Goal: Information Seeking & Learning: Learn about a topic

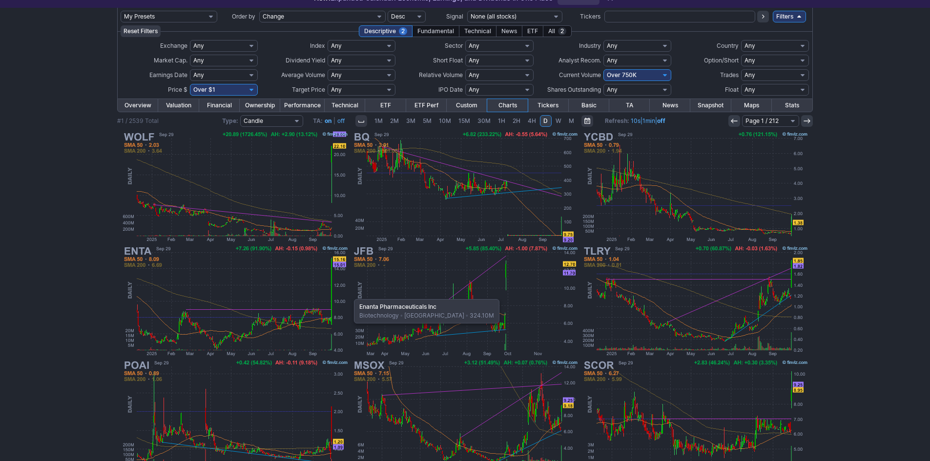
scroll to position [49, 0]
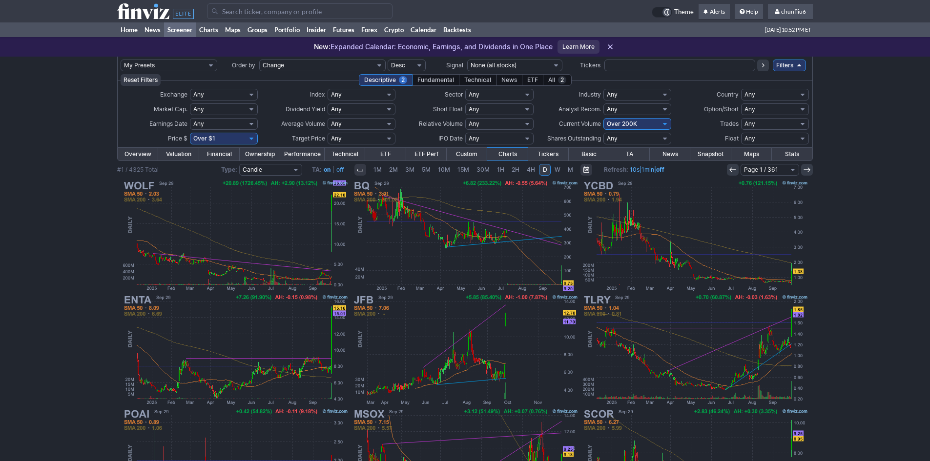
click at [219, 16] on input "Search" at bounding box center [299, 11] width 185 height 16
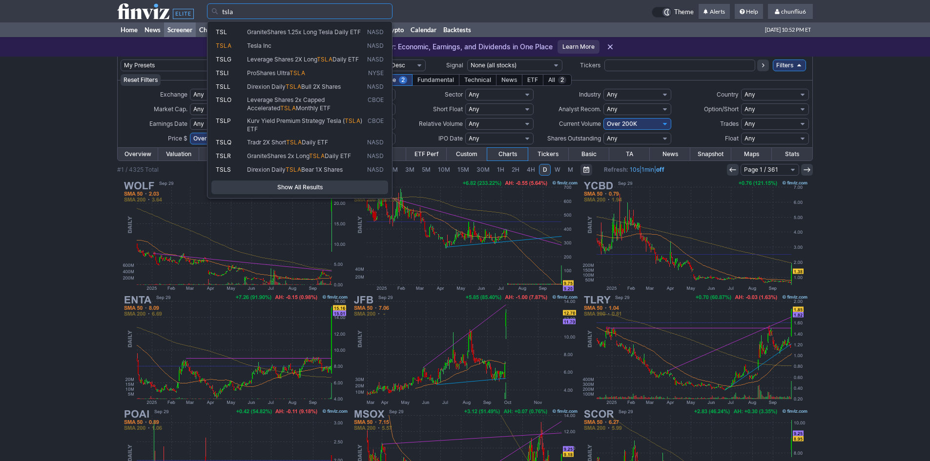
type input "tsla"
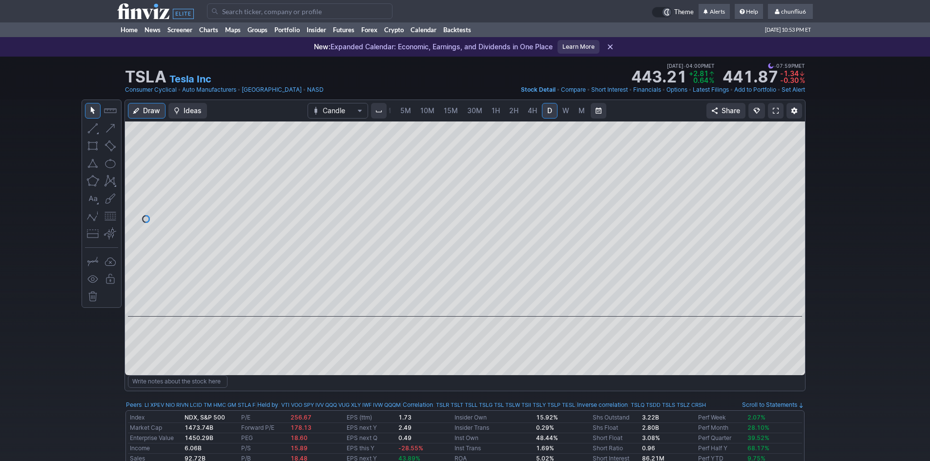
drag, startPoint x: 797, startPoint y: 197, endPoint x: 790, endPoint y: 206, distance: 11.4
click at [797, 206] on div at bounding box center [794, 216] width 20 height 171
click at [773, 113] on span at bounding box center [776, 111] width 6 height 8
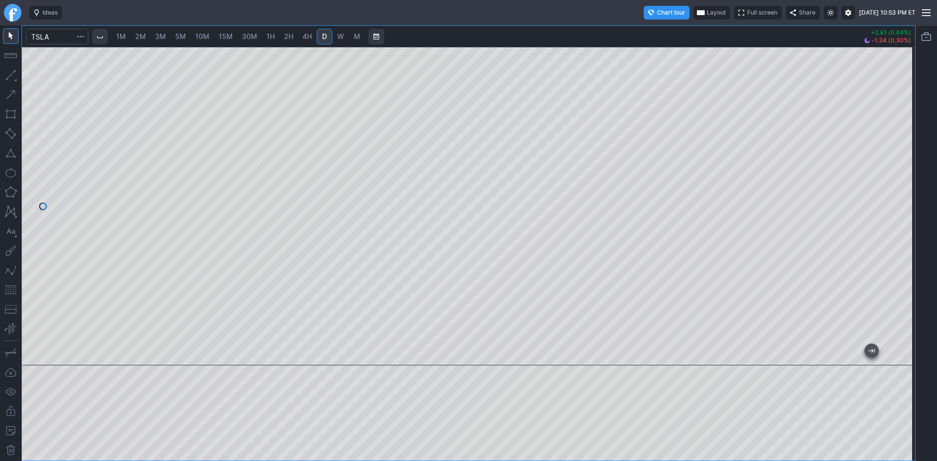
click at [9, 293] on button "button" at bounding box center [11, 290] width 16 height 16
drag, startPoint x: 911, startPoint y: 101, endPoint x: 901, endPoint y: 137, distance: 37.4
click at [901, 137] on div at bounding box center [905, 204] width 20 height 294
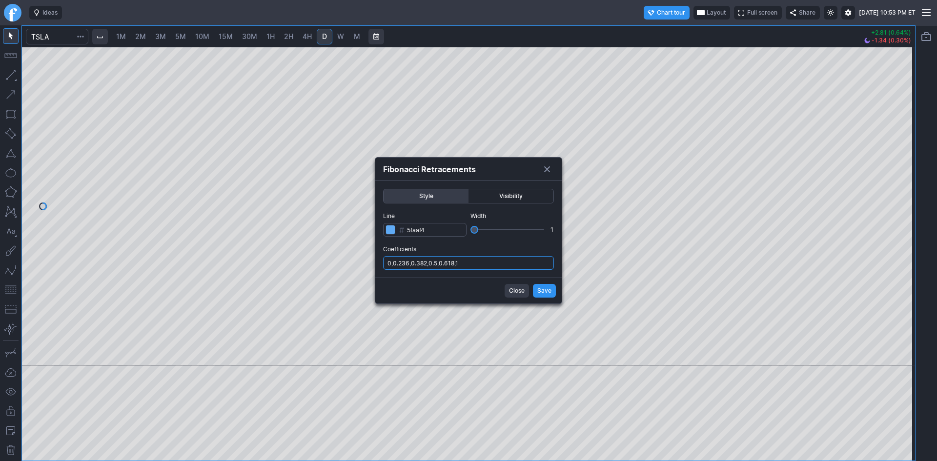
drag, startPoint x: 469, startPoint y: 260, endPoint x: 471, endPoint y: 265, distance: 5.7
click at [470, 260] on input "0,0.236,0.382,0.5,0.618,1" at bounding box center [468, 263] width 171 height 14
type input "0,0.236,0.382,0.5,0.618,1,.786"
click at [549, 293] on span "Save" at bounding box center [544, 291] width 14 height 10
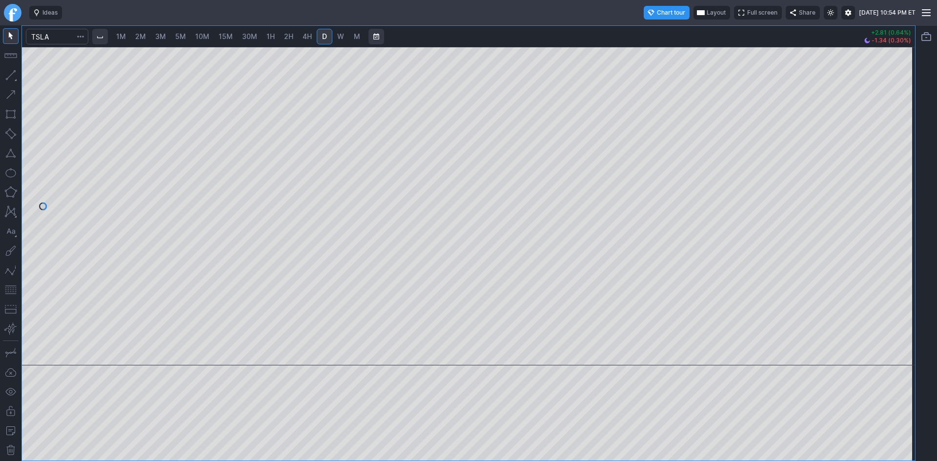
click at [247, 38] on span "30M" at bounding box center [249, 36] width 15 height 8
drag, startPoint x: 906, startPoint y: 109, endPoint x: 907, endPoint y: 102, distance: 7.9
click at [907, 102] on div at bounding box center [905, 204] width 20 height 294
